Goal: Information Seeking & Learning: Learn about a topic

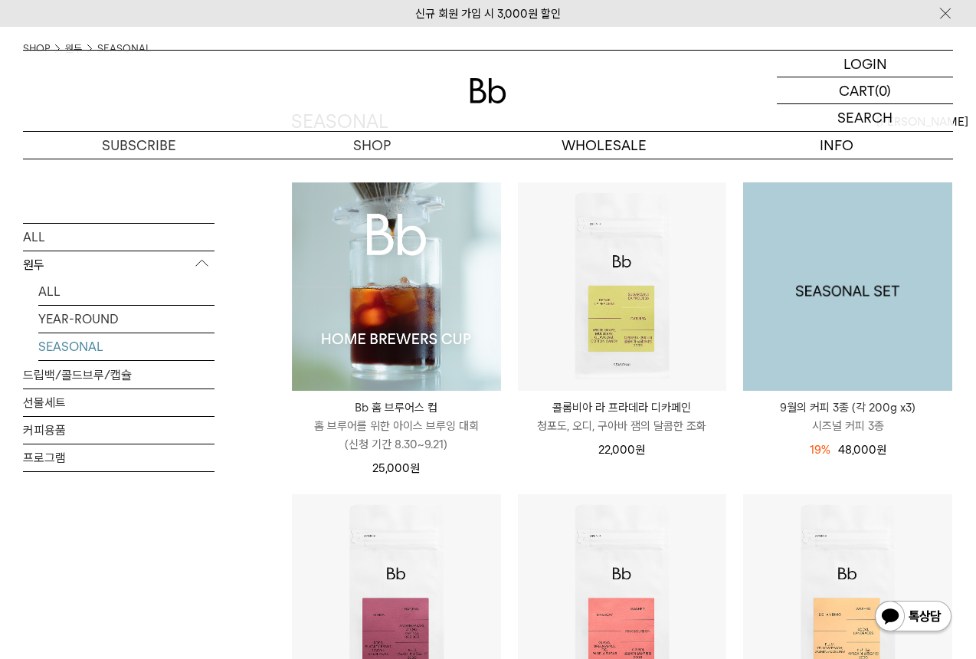
click at [845, 313] on img at bounding box center [847, 286] width 209 height 209
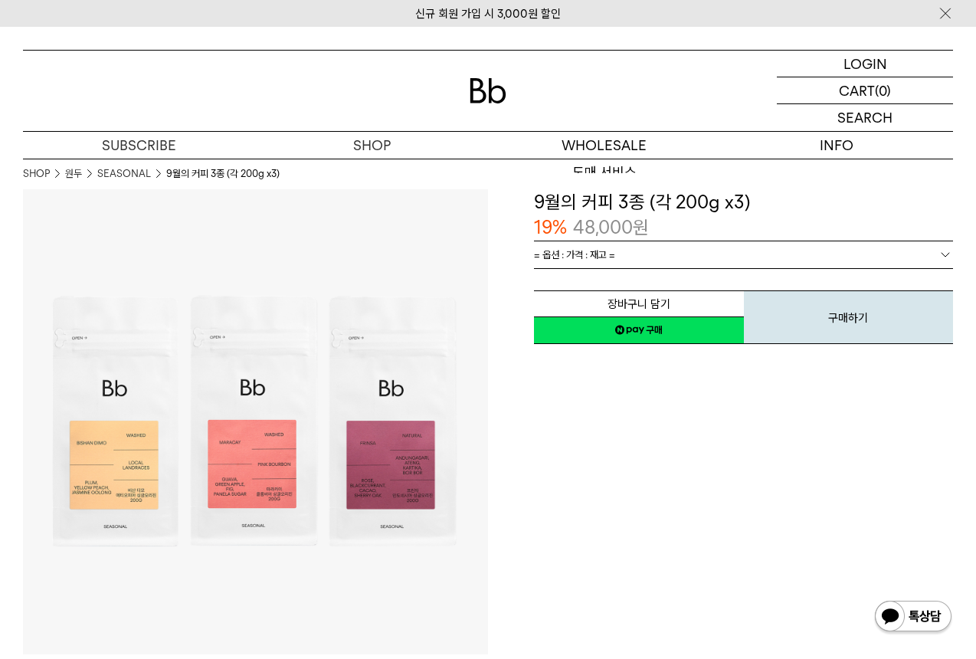
click at [600, 255] on span "= 옵션 : 가격 : 재고 =" at bounding box center [574, 254] width 81 height 27
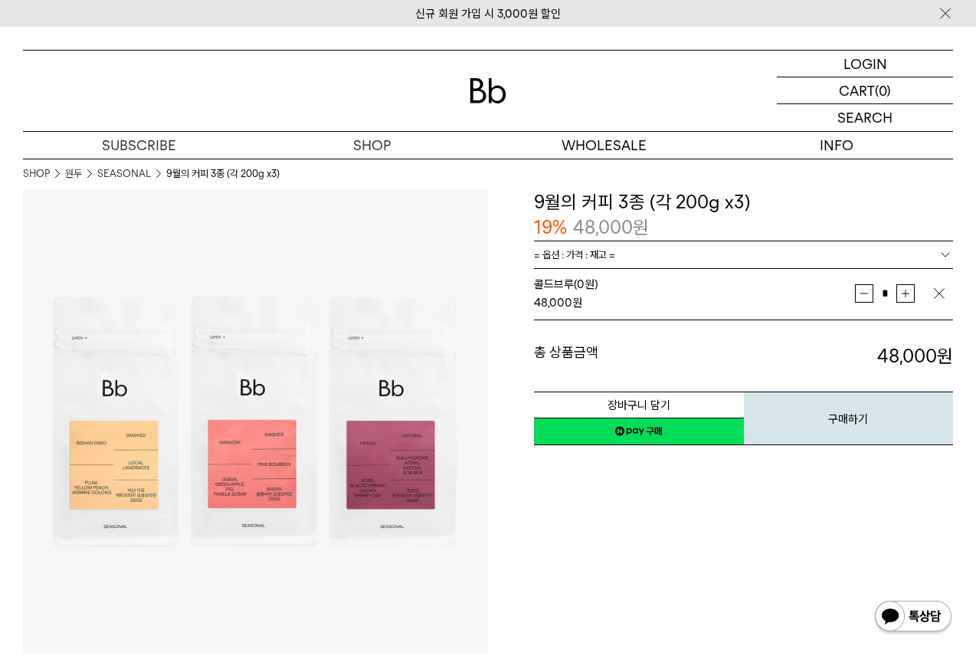
click at [935, 289] on img "button" at bounding box center [938, 293] width 15 height 15
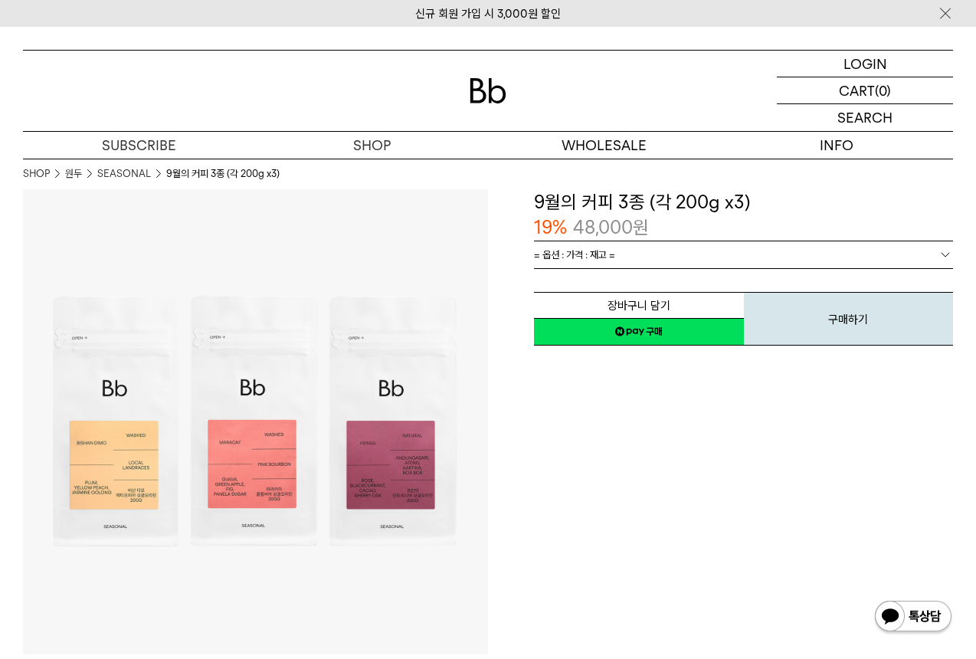
click at [843, 253] on link "= 옵션 : 가격 : 재고 =" at bounding box center [743, 254] width 419 height 27
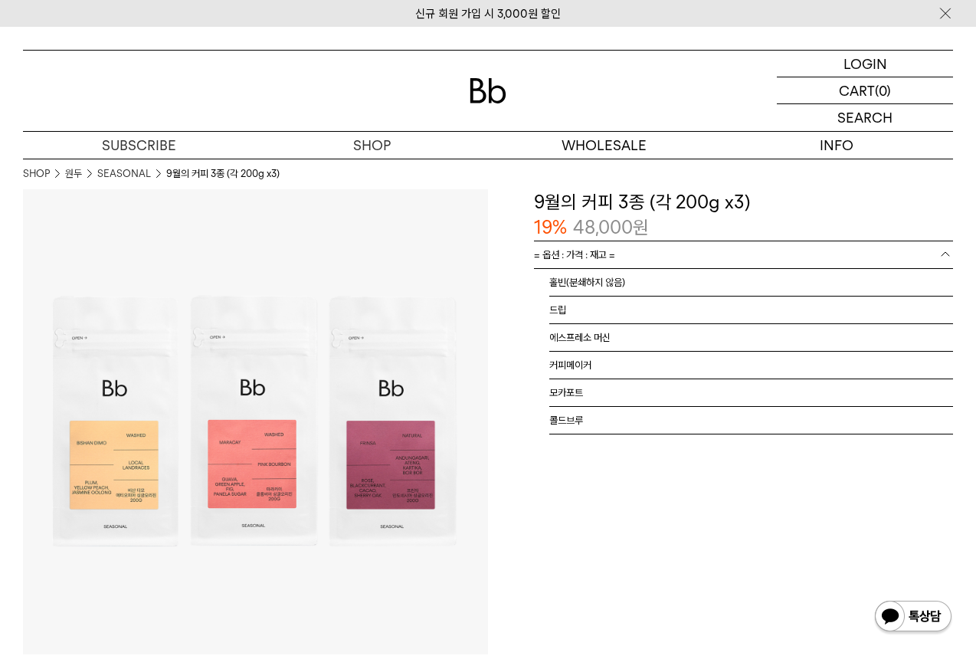
click at [689, 253] on link "= 옵션 : 가격 : 재고 =" at bounding box center [743, 254] width 419 height 27
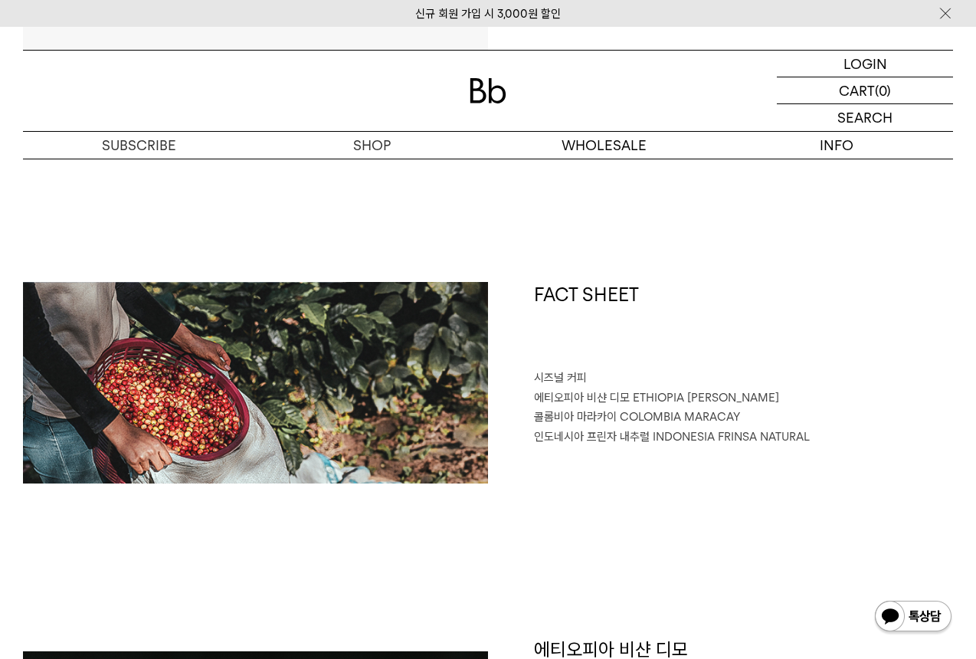
scroll to position [799, 0]
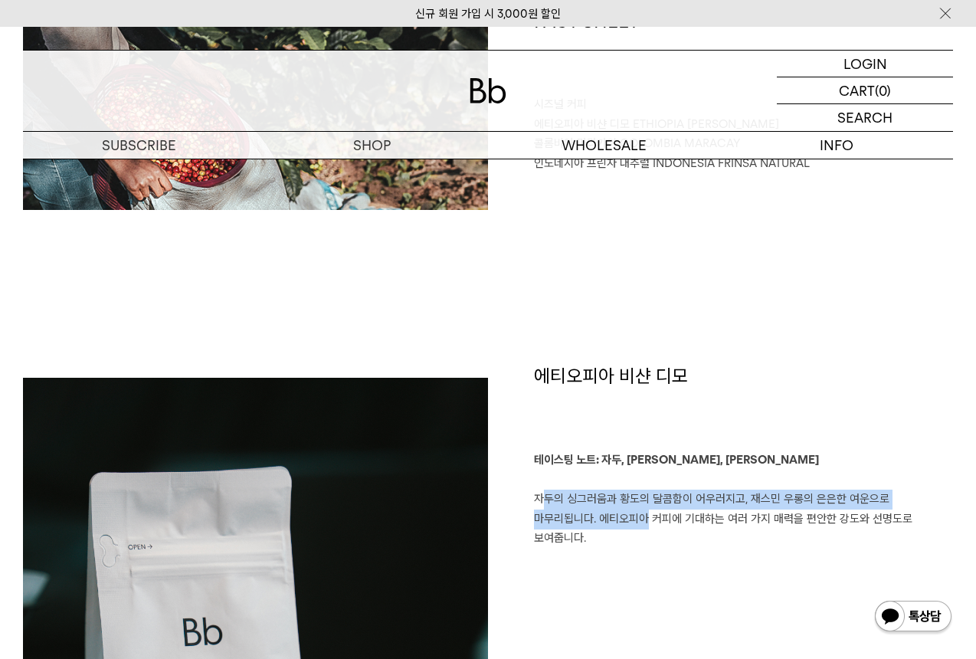
drag, startPoint x: 533, startPoint y: 485, endPoint x: 570, endPoint y: 522, distance: 53.1
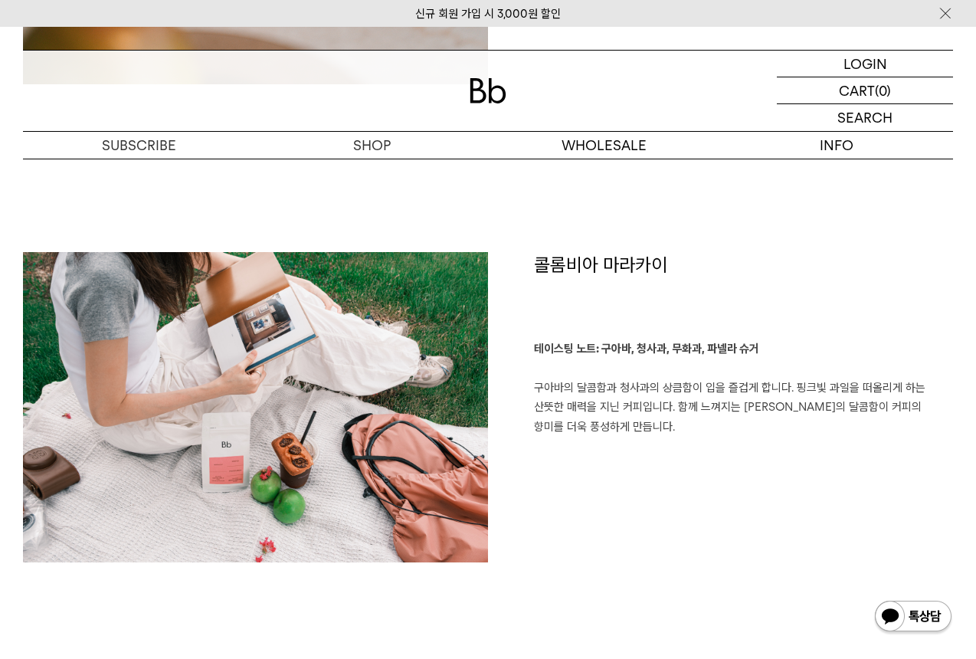
scroll to position [1792, 0]
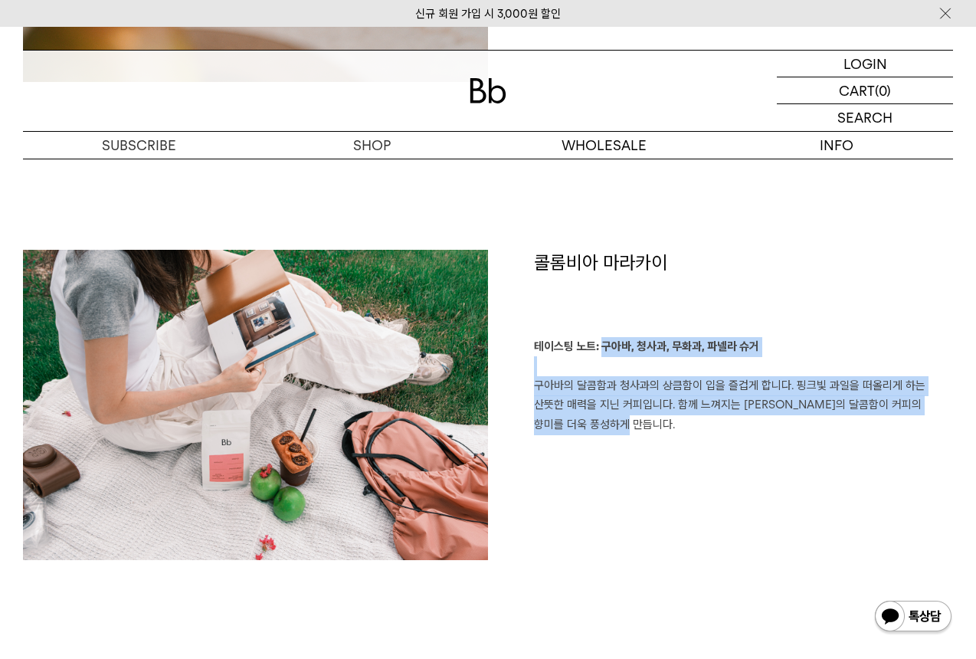
drag, startPoint x: 600, startPoint y: 342, endPoint x: 641, endPoint y: 449, distance: 114.6
click at [641, 449] on div "콜롬비아 마라카이 테이스팅 노트: 구아바, 청사과, 무화과, 파넬라 슈거 구아바의 달콤함과 청사과의 상큼함이 입을 즐겁게 합니다. 핑크빛 과일…" at bounding box center [720, 412] width 465 height 325
click at [616, 425] on p "테이스팅 노트: 구아바, 청사과, 무화과, 파넬라 슈거 구아바의 달콤함과 청사과의 상큼함이 입을 즐겁게 합니다. 핑크빛 과일을 떠올리게 하는 …" at bounding box center [743, 386] width 419 height 98
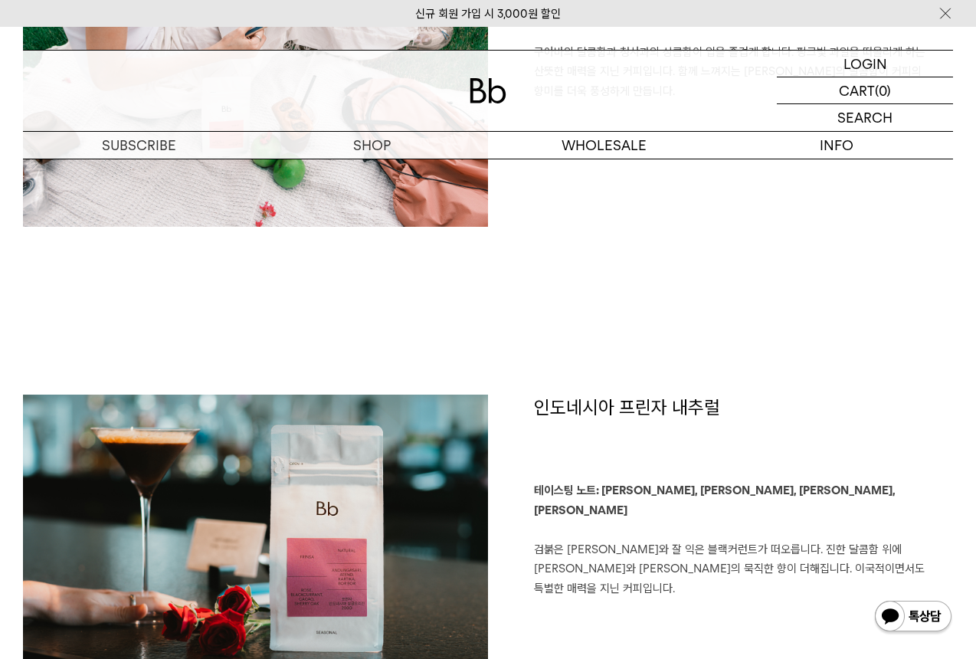
scroll to position [2400, 0]
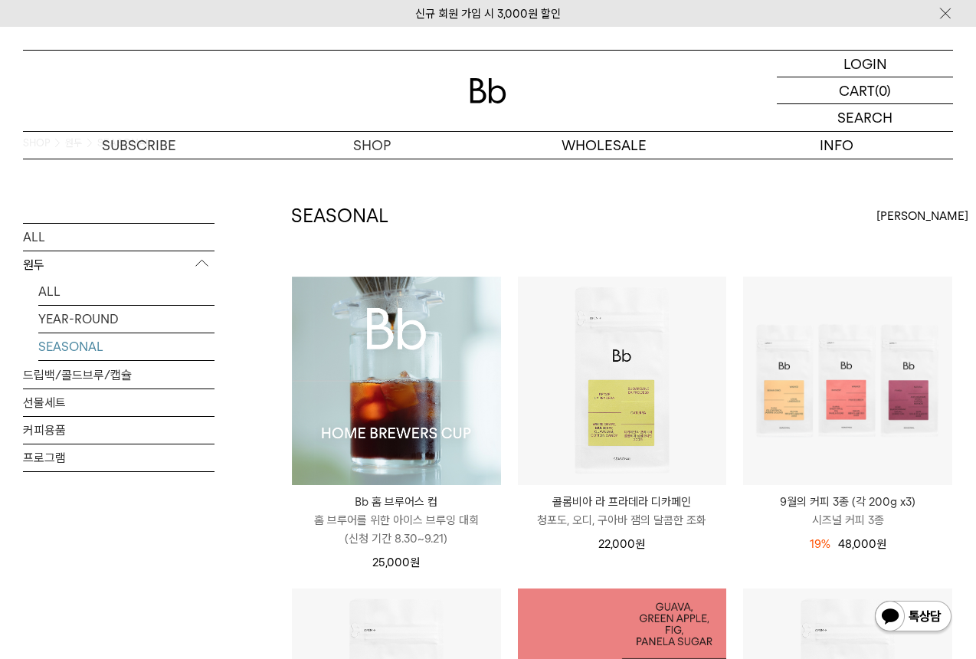
scroll to position [1, 0]
